Goal: Find specific page/section: Find specific page/section

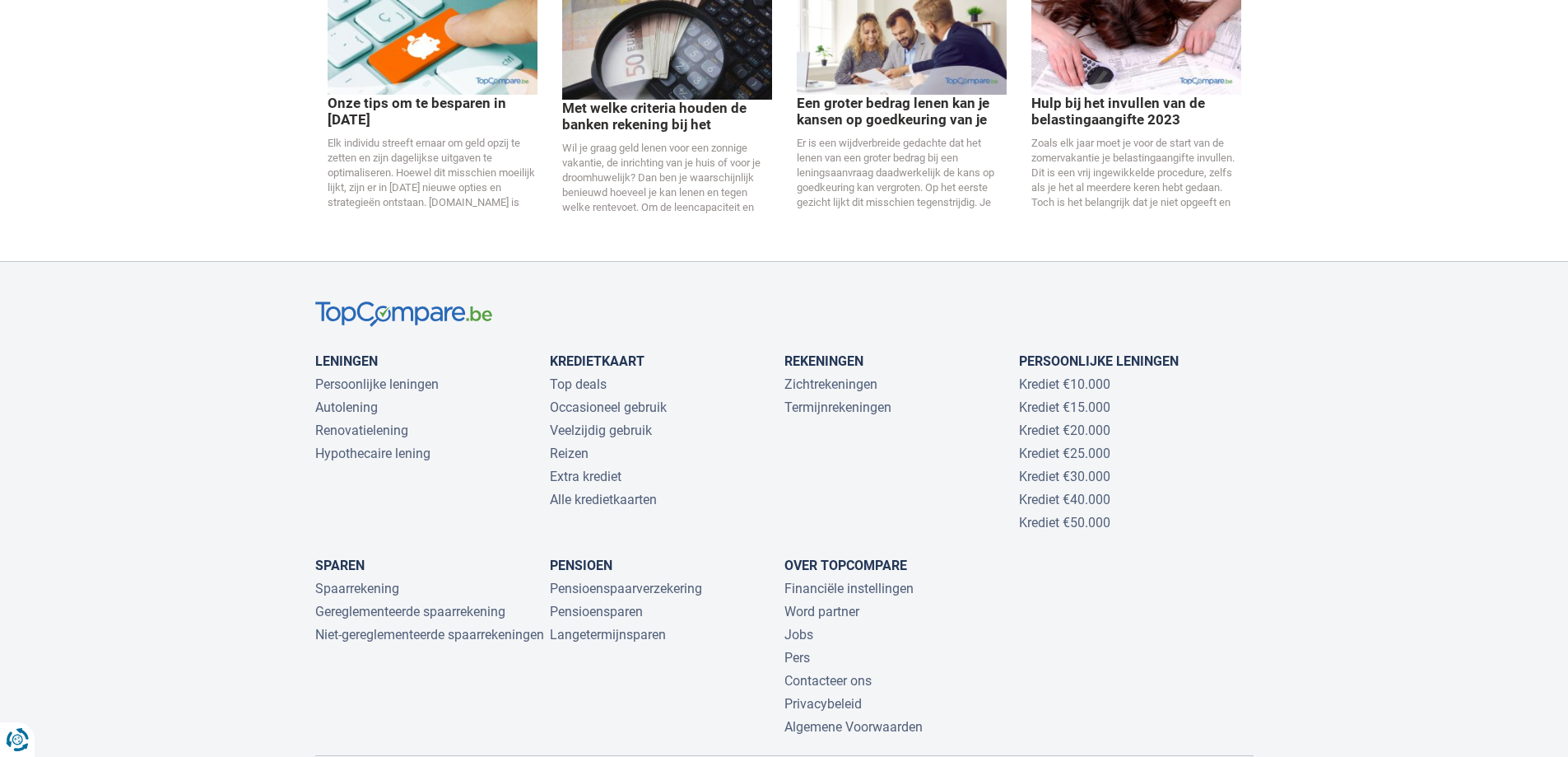
scroll to position [3564, 0]
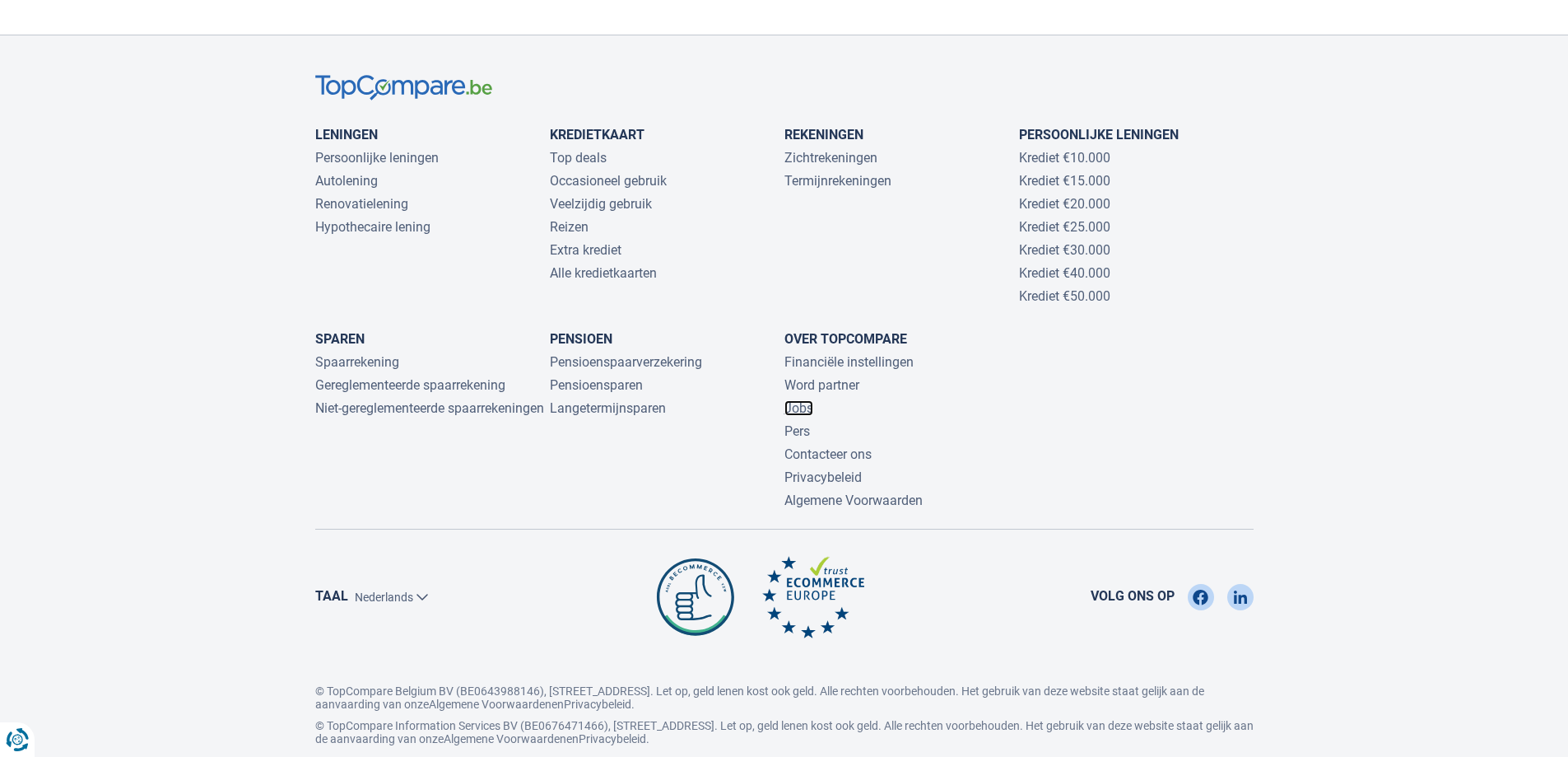
click at [801, 400] on link "Jobs" at bounding box center [798, 408] width 29 height 16
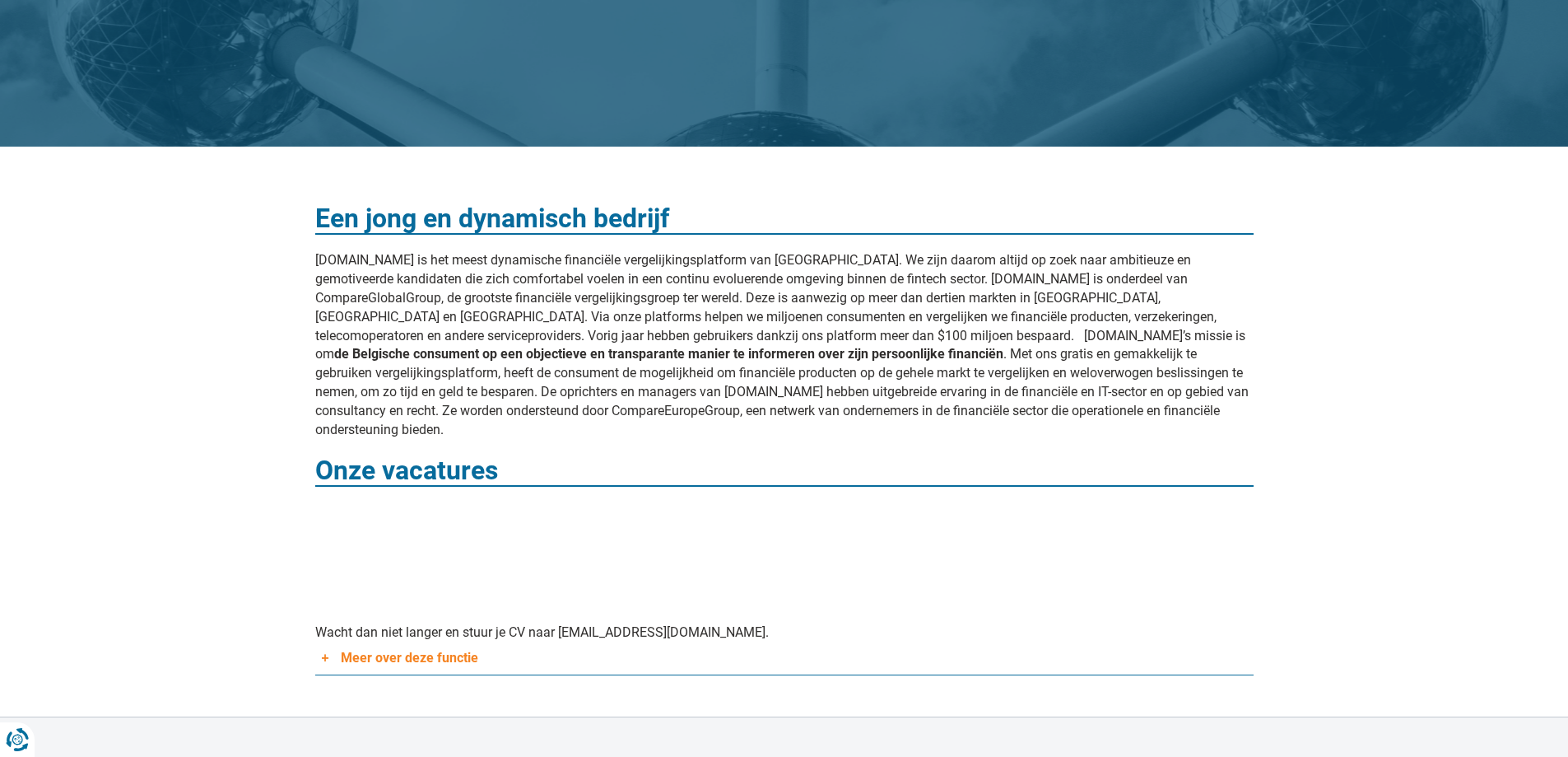
scroll to position [658, 0]
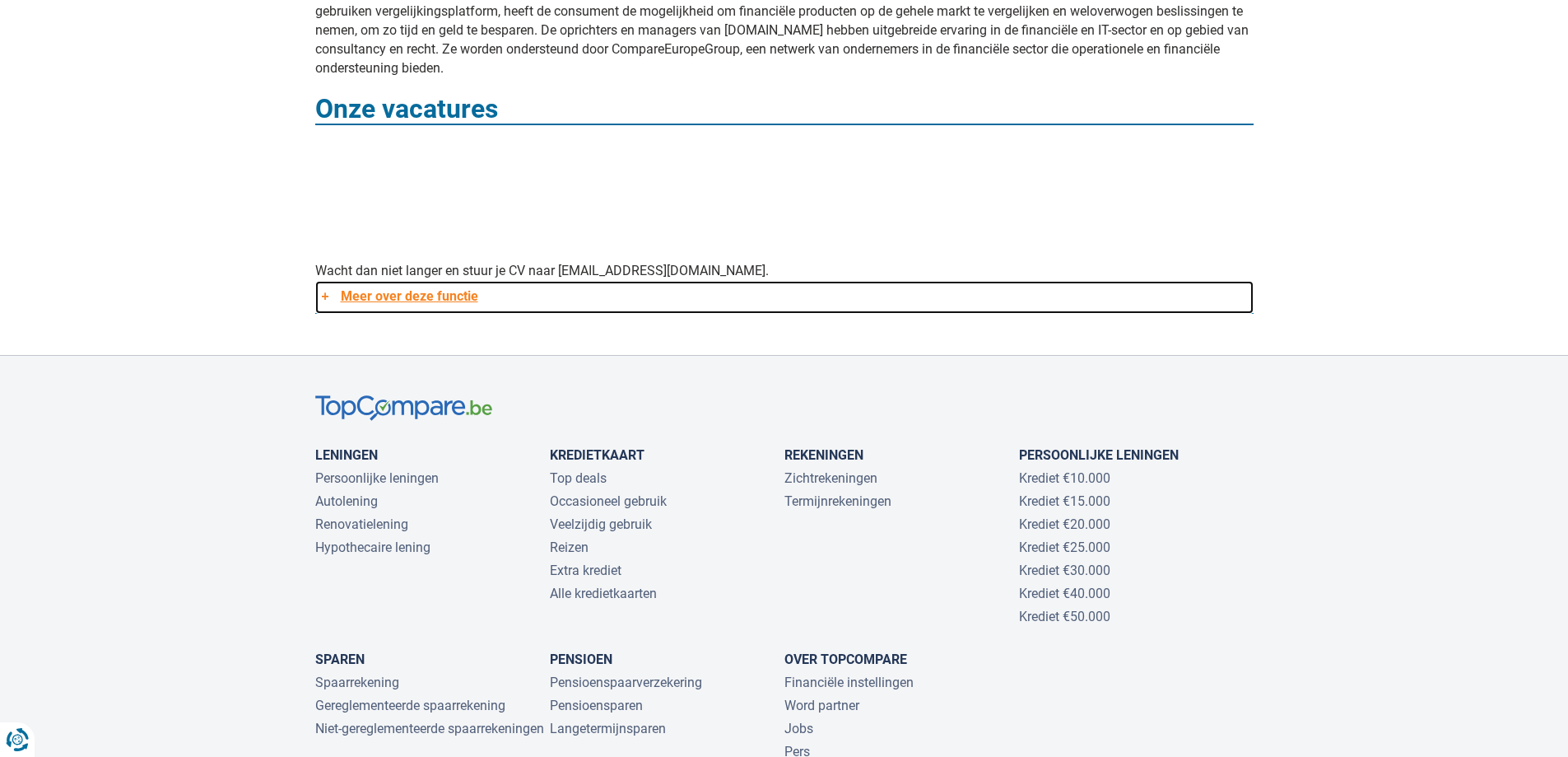
click at [417, 281] on link "Meer over deze functie" at bounding box center [784, 298] width 938 height 33
